Goal: Obtain resource: Obtain resource

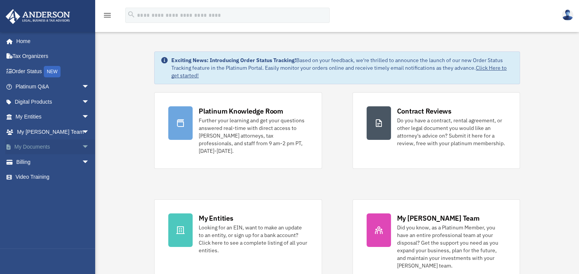
click at [82, 144] on span "arrow_drop_down" at bounding box center [89, 147] width 15 height 16
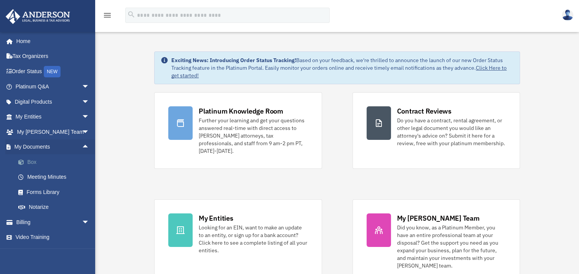
click at [32, 159] on link "Box" at bounding box center [56, 161] width 90 height 15
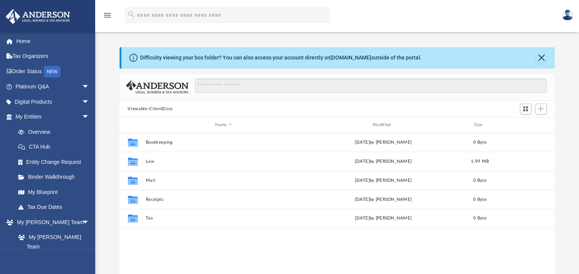
scroll to position [167, 429]
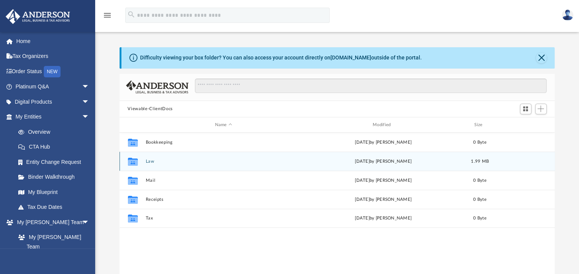
click at [150, 161] on button "Law" at bounding box center [223, 161] width 156 height 5
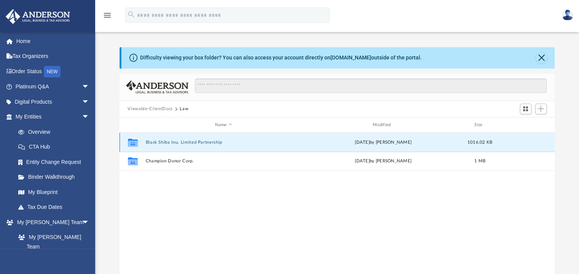
click at [186, 143] on button "Black Shiba Inu, Limited Partnership" at bounding box center [223, 142] width 156 height 5
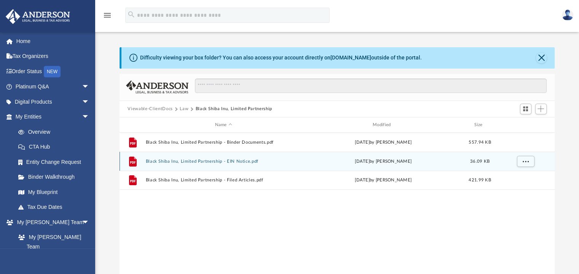
click at [361, 152] on div "File Black Shiba Inu, Limited Partnership - EIN Notice.pdf yesterday by Tomas D…" at bounding box center [337, 160] width 435 height 19
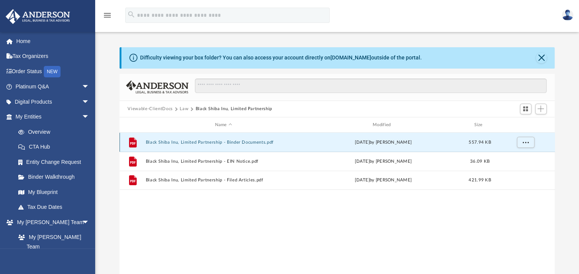
click at [257, 142] on button "Black Shiba Inu, Limited Partnership - Binder Documents.pdf" at bounding box center [223, 142] width 156 height 5
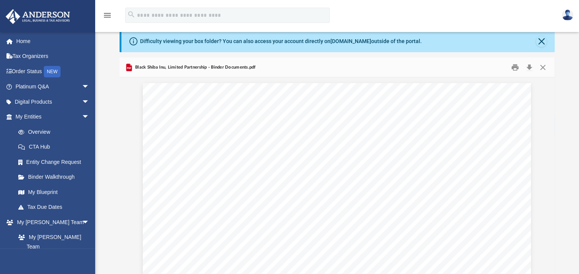
scroll to position [0, 0]
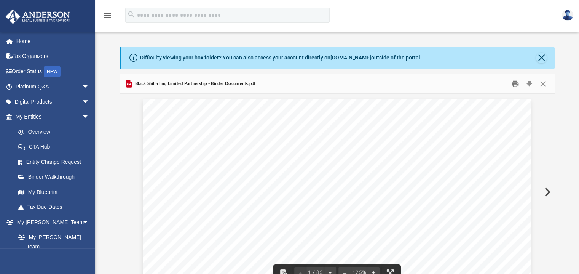
click at [514, 83] on button "Print" at bounding box center [514, 84] width 15 height 12
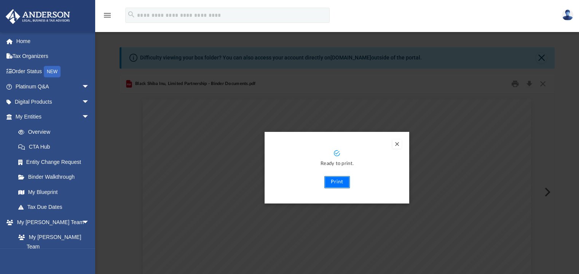
click at [338, 181] on button "Print" at bounding box center [337, 182] width 26 height 12
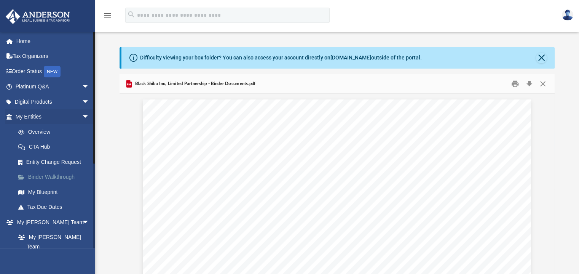
click at [68, 177] on link "Binder Walkthrough" at bounding box center [56, 176] width 90 height 15
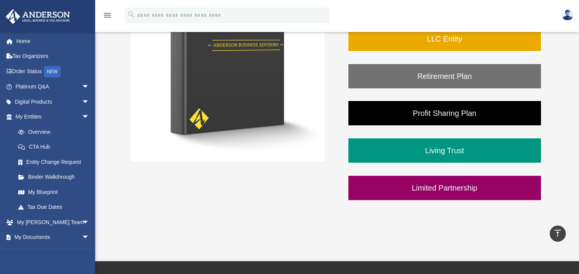
scroll to position [189, 0]
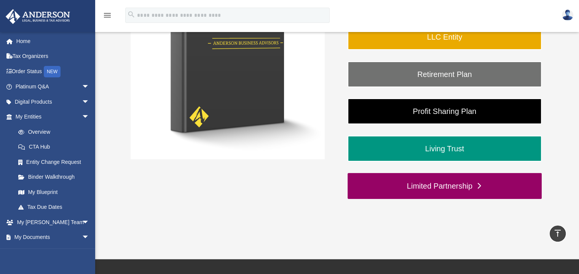
click at [460, 185] on link "Limited Partnership" at bounding box center [445, 186] width 194 height 26
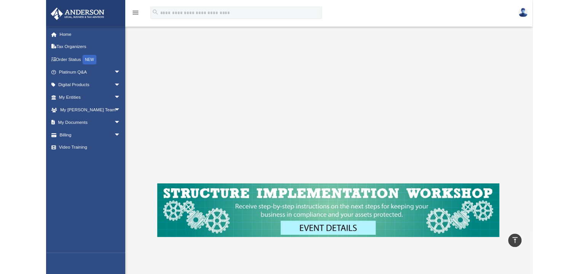
scroll to position [187, 0]
